Goal: Navigation & Orientation: Find specific page/section

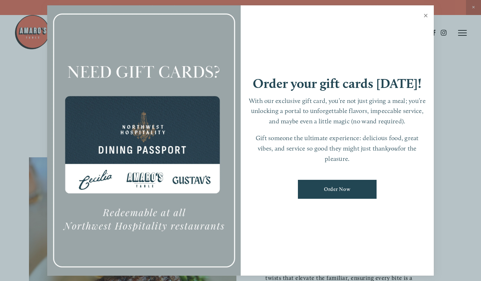
click at [428, 13] on link "Close" at bounding box center [426, 16] width 14 height 20
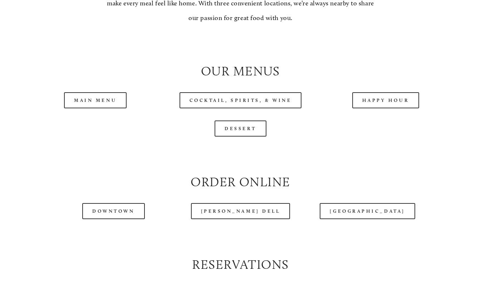
scroll to position [655, 0]
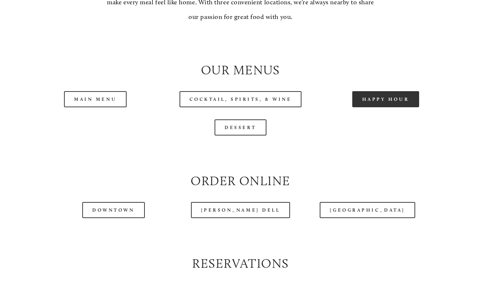
click at [380, 102] on link "Happy Hour" at bounding box center [385, 99] width 67 height 16
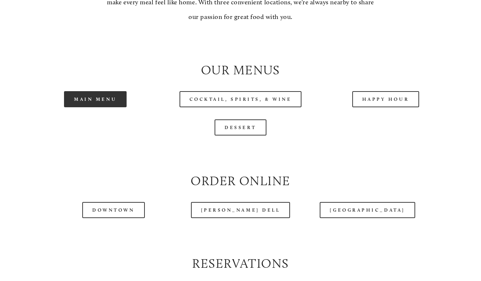
click at [106, 105] on link "Main Menu" at bounding box center [95, 99] width 63 height 16
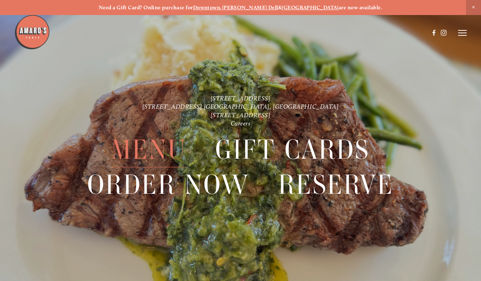
click at [150, 148] on span "Menu" at bounding box center [148, 149] width 75 height 35
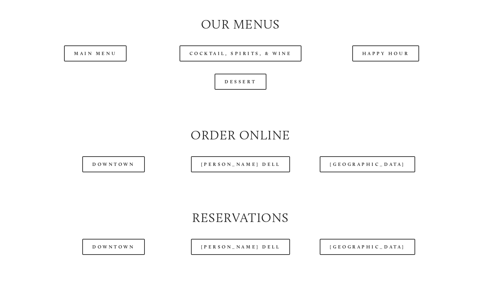
scroll to position [703, 0]
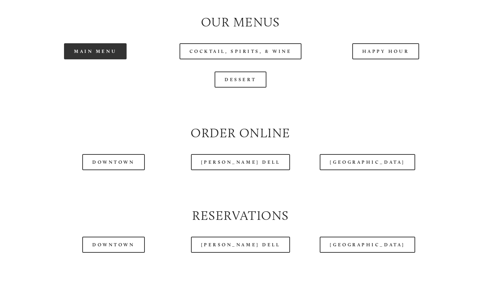
click at [107, 57] on link "Main Menu" at bounding box center [95, 51] width 63 height 16
